Goal: Navigation & Orientation: Find specific page/section

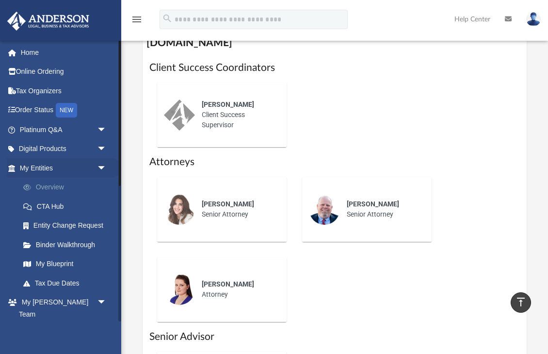
click at [75, 186] on link "Overview" at bounding box center [68, 187] width 108 height 19
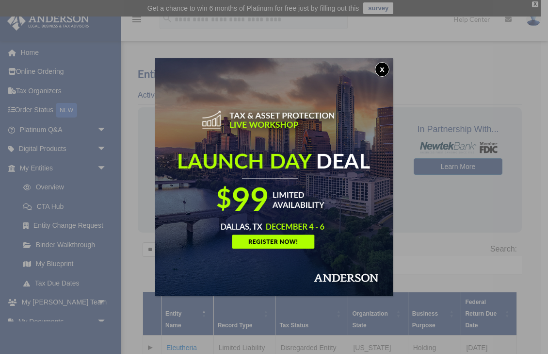
click at [380, 67] on button "x" at bounding box center [382, 69] width 15 height 15
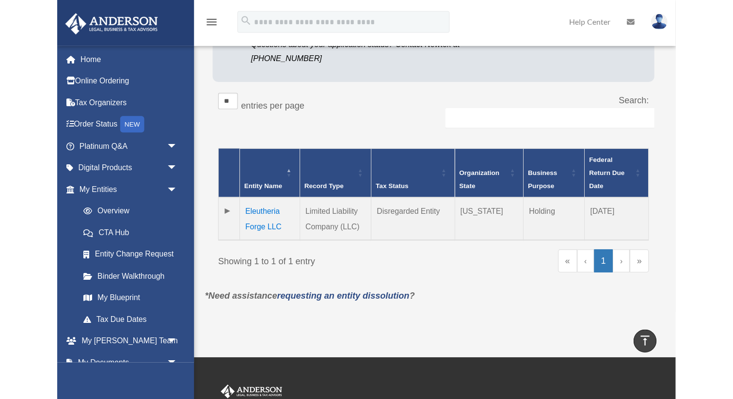
scroll to position [167, 0]
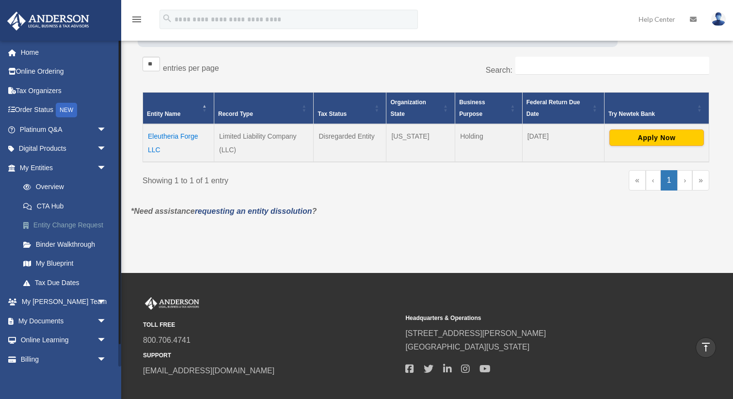
click at [63, 227] on link "Entity Change Request" at bounding box center [68, 225] width 108 height 19
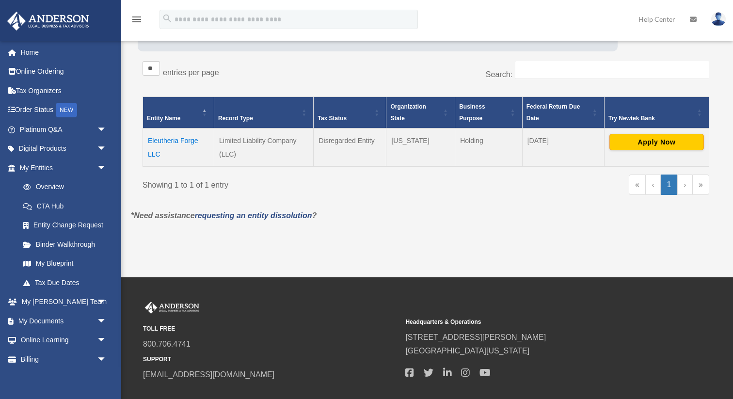
scroll to position [165, 0]
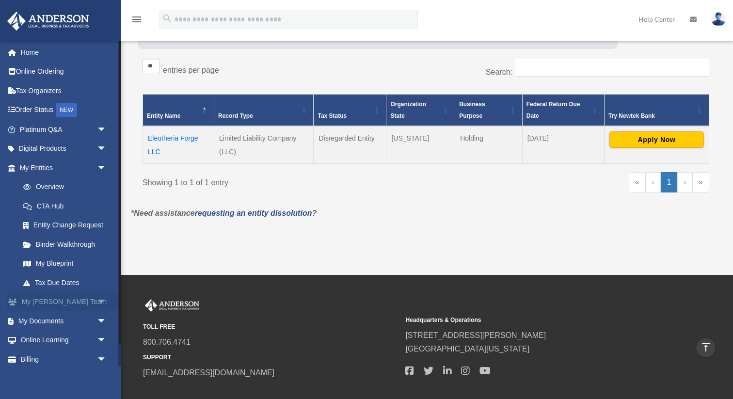
click at [54, 305] on link "My [PERSON_NAME] Team arrow_drop_down" at bounding box center [64, 301] width 114 height 19
click at [103, 301] on span "arrow_drop_down" at bounding box center [106, 302] width 19 height 20
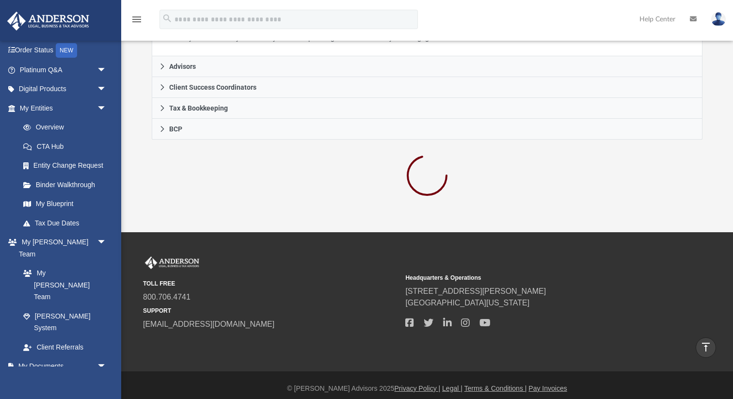
scroll to position [292, 0]
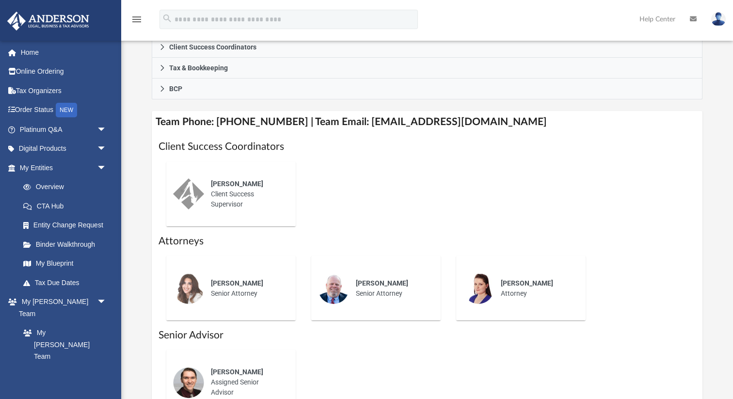
scroll to position [346, 0]
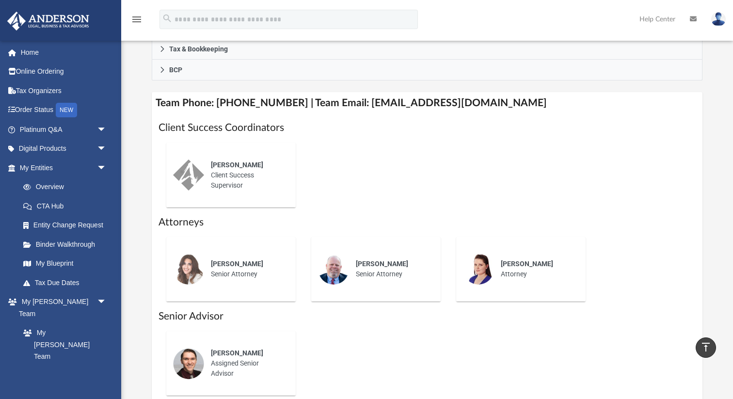
click at [237, 179] on div "Ebony Payton Client Success Supervisor" at bounding box center [246, 175] width 85 height 44
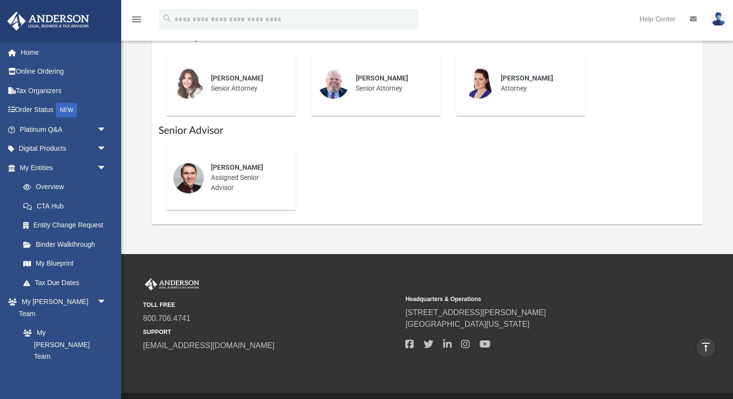
scroll to position [534, 0]
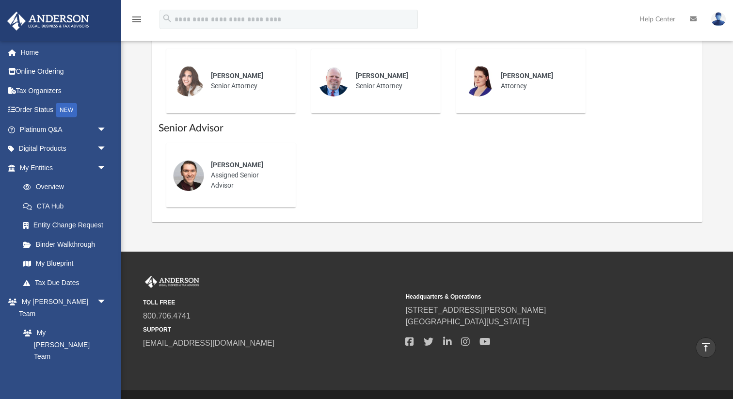
click at [244, 162] on span "[PERSON_NAME]" at bounding box center [237, 165] width 52 height 8
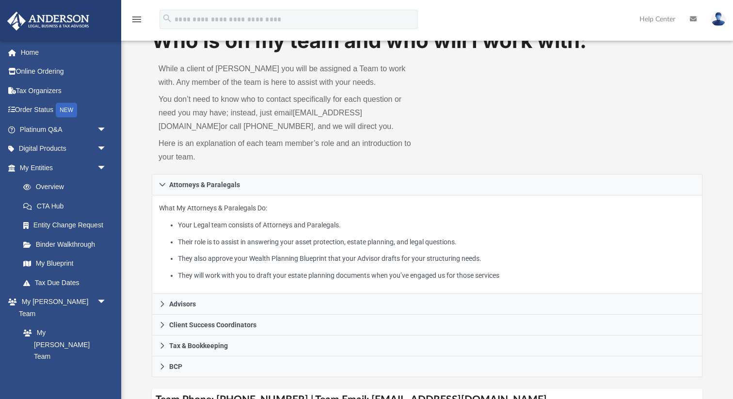
scroll to position [51, 0]
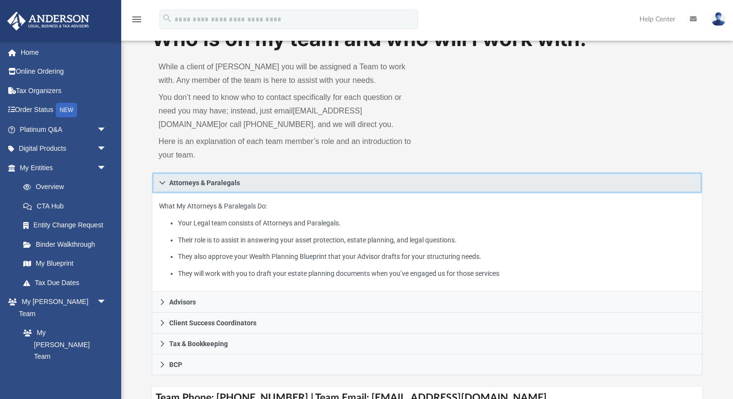
click at [166, 178] on link "Attorneys & Paralegals" at bounding box center [427, 182] width 551 height 21
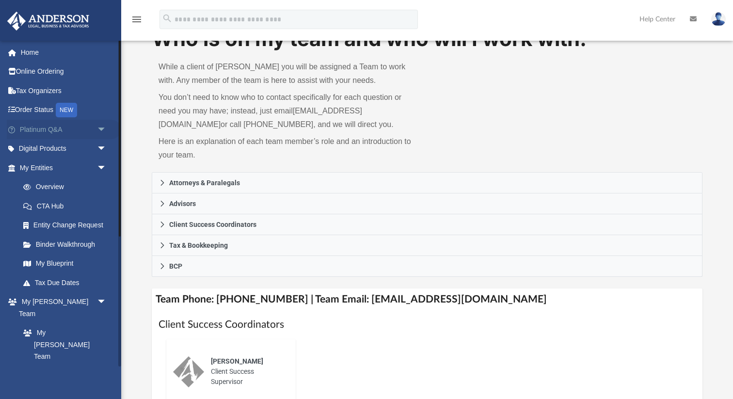
click at [43, 134] on link "Platinum Q&A arrow_drop_down" at bounding box center [64, 129] width 114 height 19
click at [104, 131] on span "arrow_drop_down" at bounding box center [106, 130] width 19 height 20
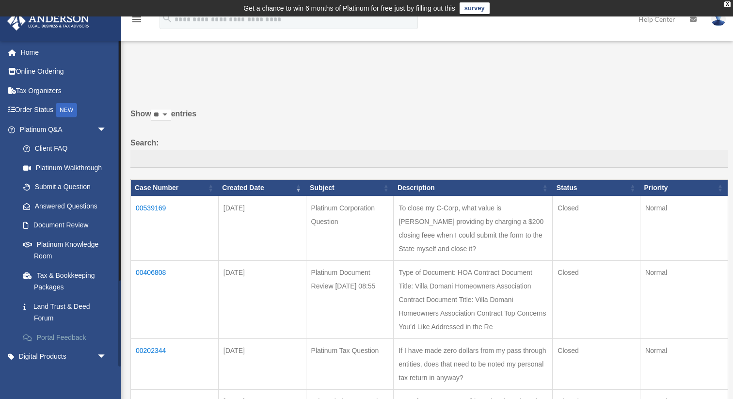
click at [74, 338] on link "Portal Feedback" at bounding box center [68, 337] width 108 height 19
